Goal: Task Accomplishment & Management: Manage account settings

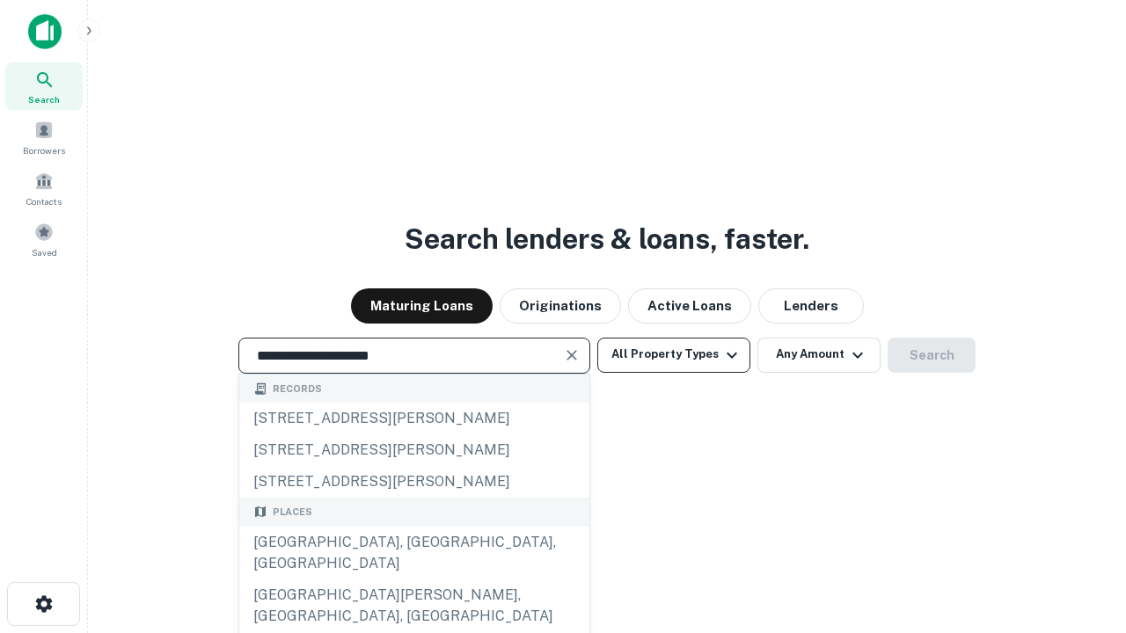
type input "**********"
click at [674, 355] on button "All Property Types" at bounding box center [673, 355] width 153 height 35
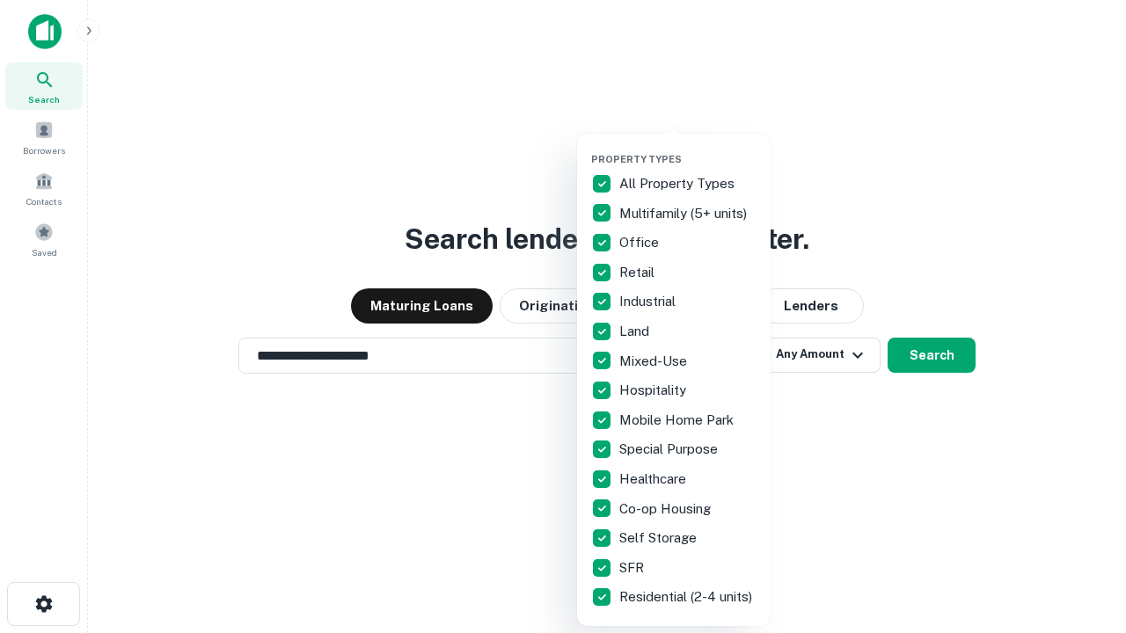
click at [688, 148] on button "button" at bounding box center [688, 148] width 194 height 1
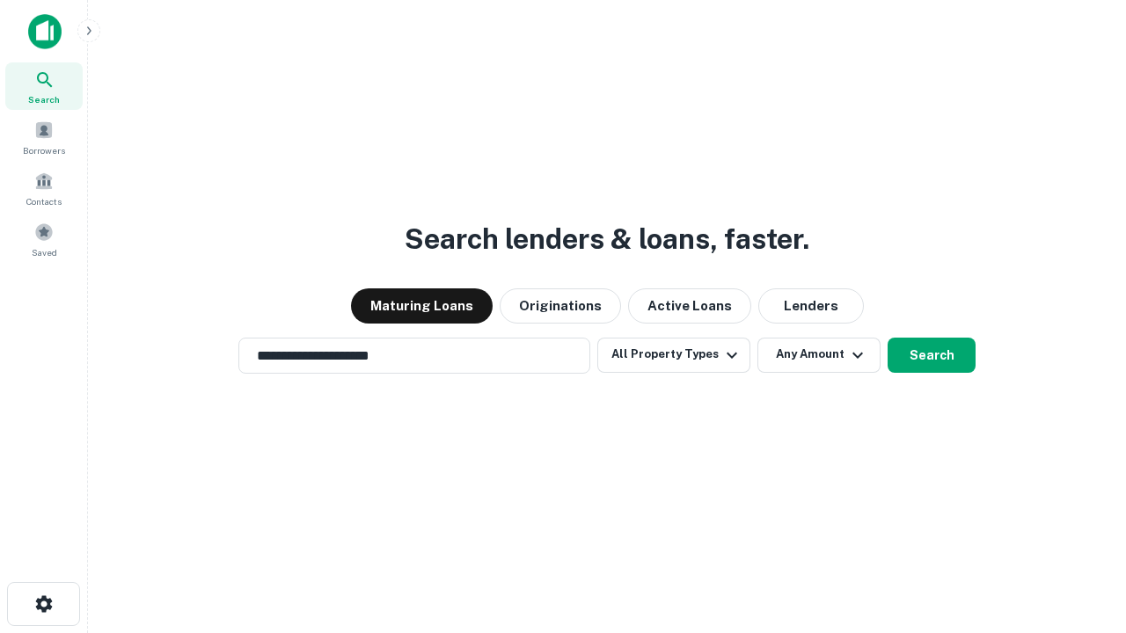
scroll to position [27, 0]
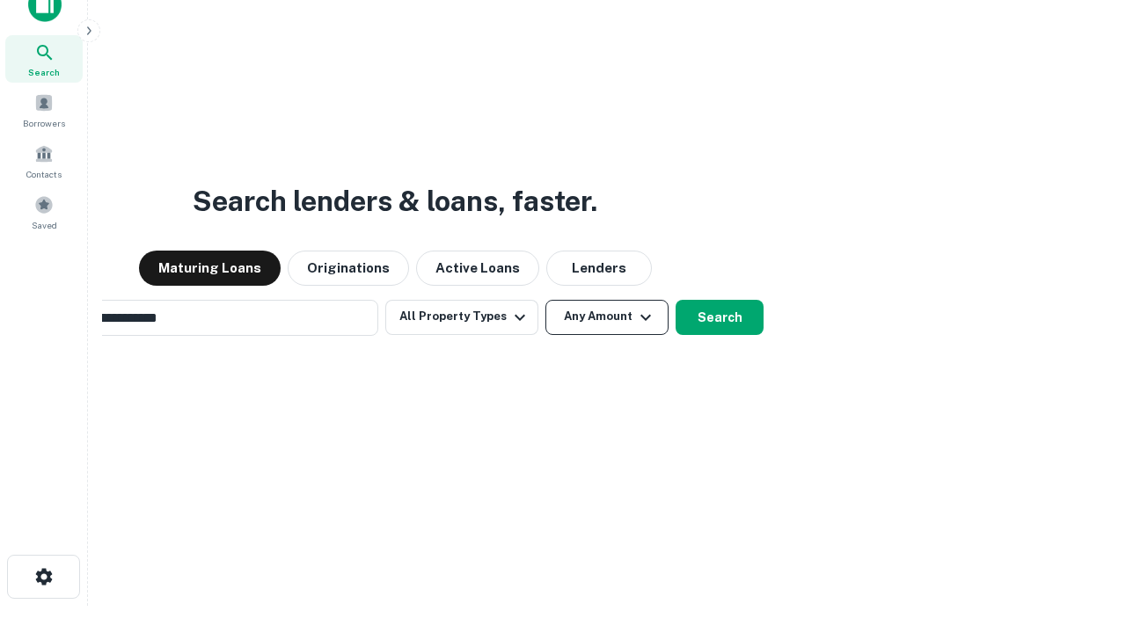
click at [545, 300] on button "Any Amount" at bounding box center [606, 317] width 123 height 35
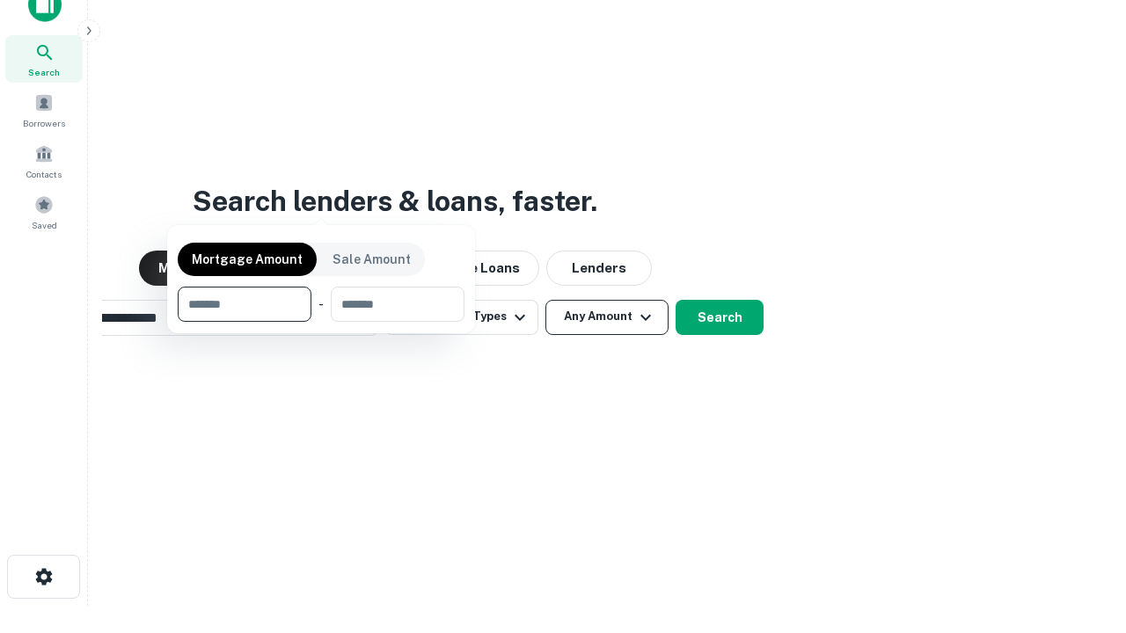
scroll to position [28, 0]
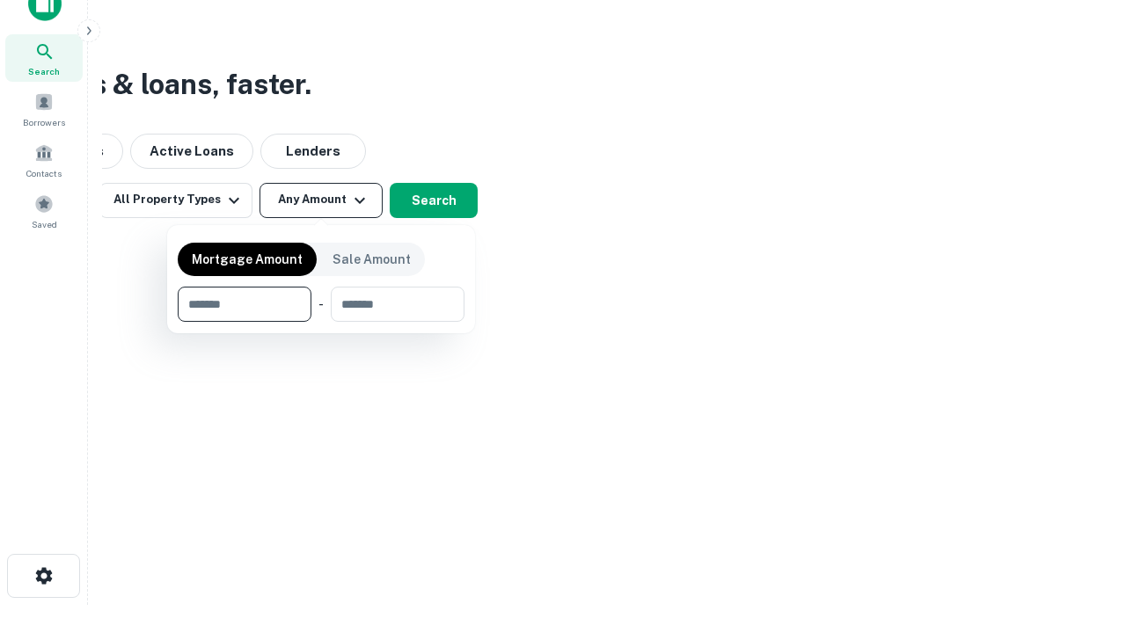
type input "*******"
click at [321, 322] on button "button" at bounding box center [321, 322] width 287 height 1
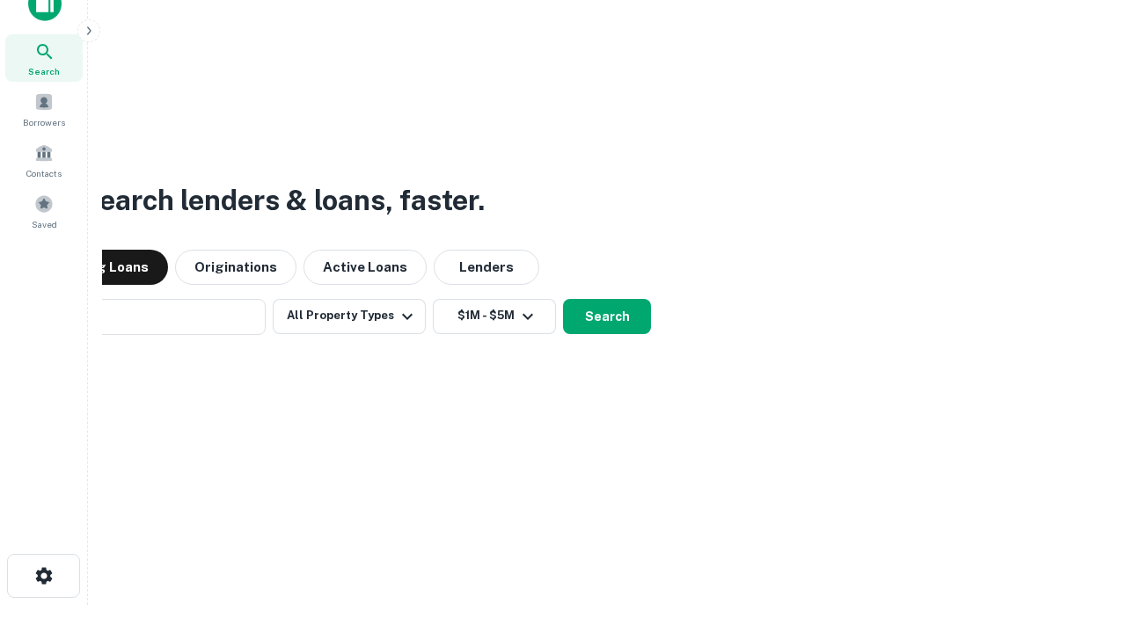
scroll to position [27, 0]
click at [563, 300] on button "Search" at bounding box center [607, 317] width 88 height 35
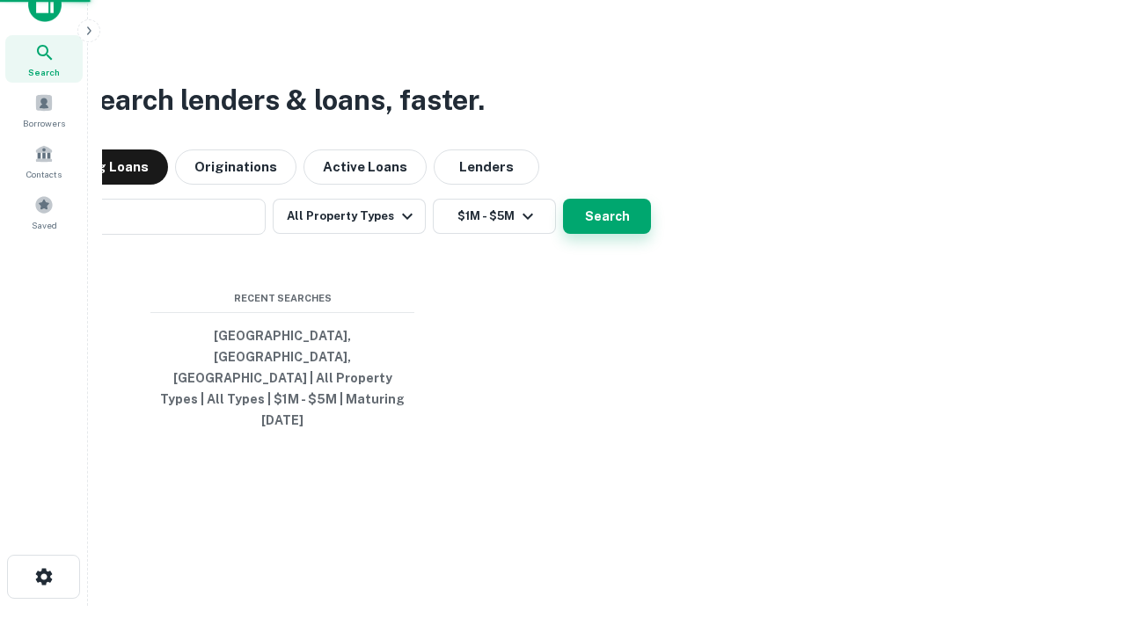
scroll to position [28, 0]
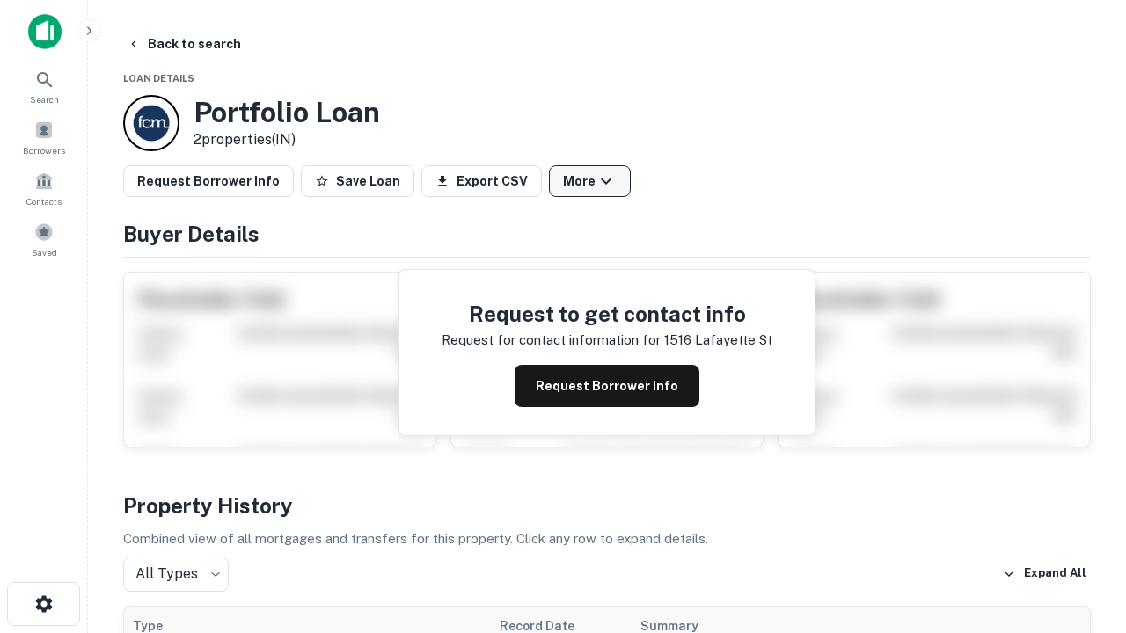
click at [589, 181] on button "More" at bounding box center [590, 181] width 82 height 32
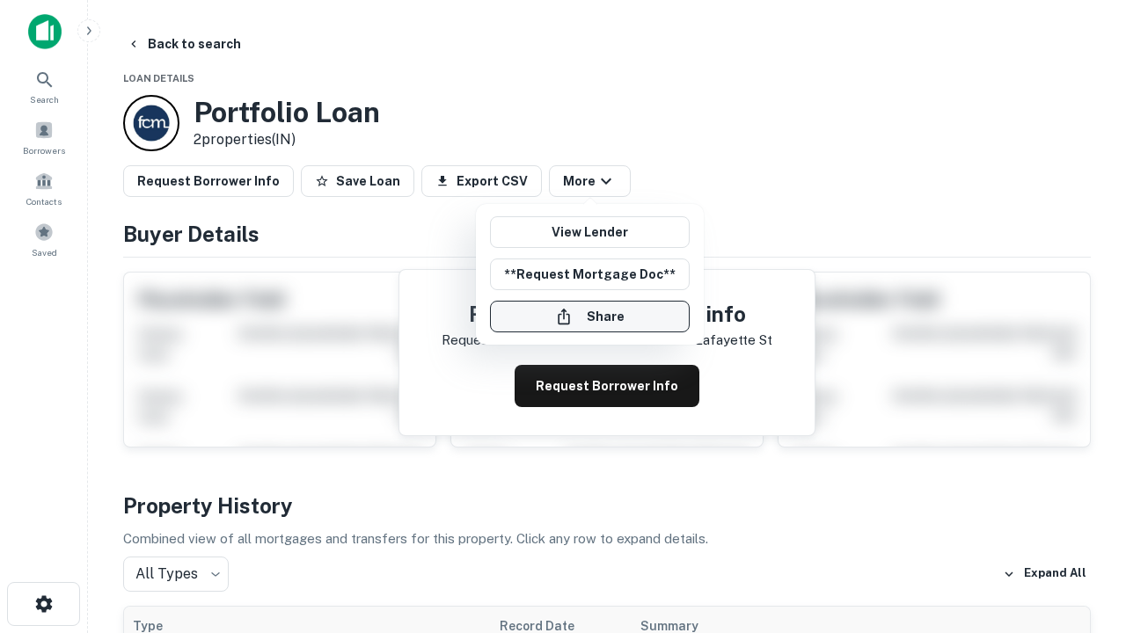
click at [589, 317] on button "Share" at bounding box center [590, 317] width 200 height 32
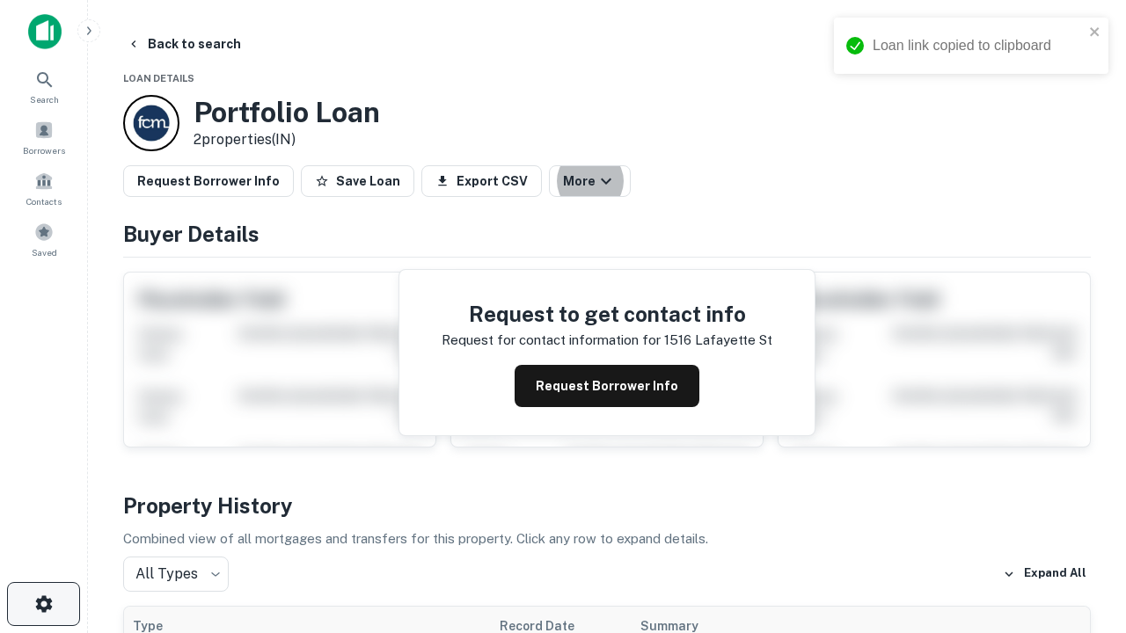
click at [43, 604] on icon "button" at bounding box center [43, 604] width 21 height 21
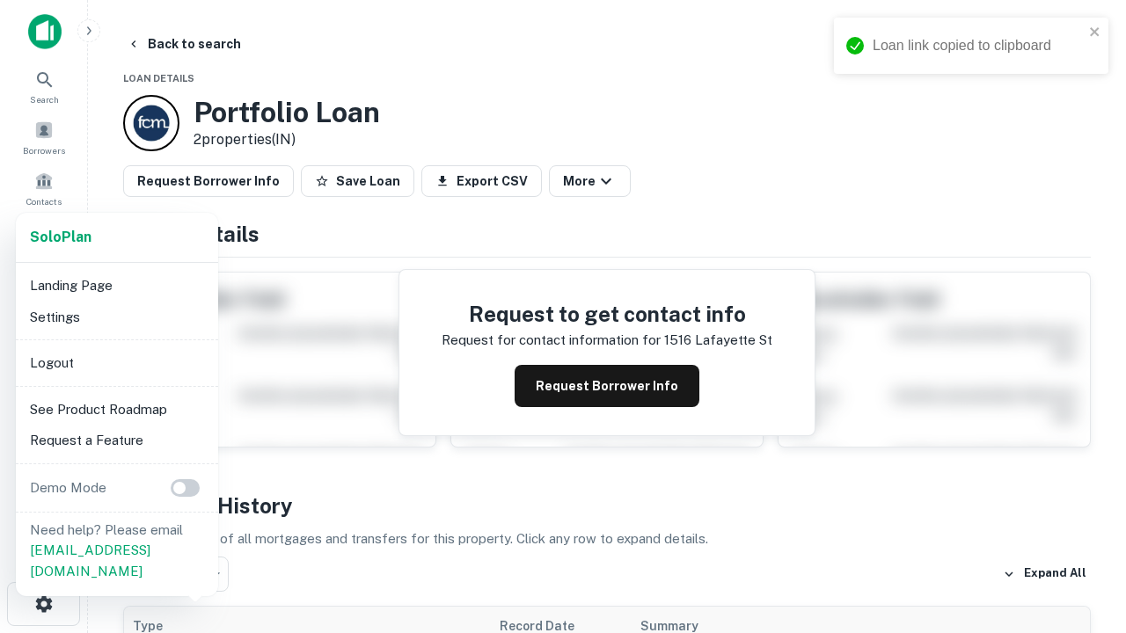
click at [116, 362] on li "Logout" at bounding box center [117, 363] width 188 height 32
